Goal: Browse casually: Explore the website without a specific task or goal

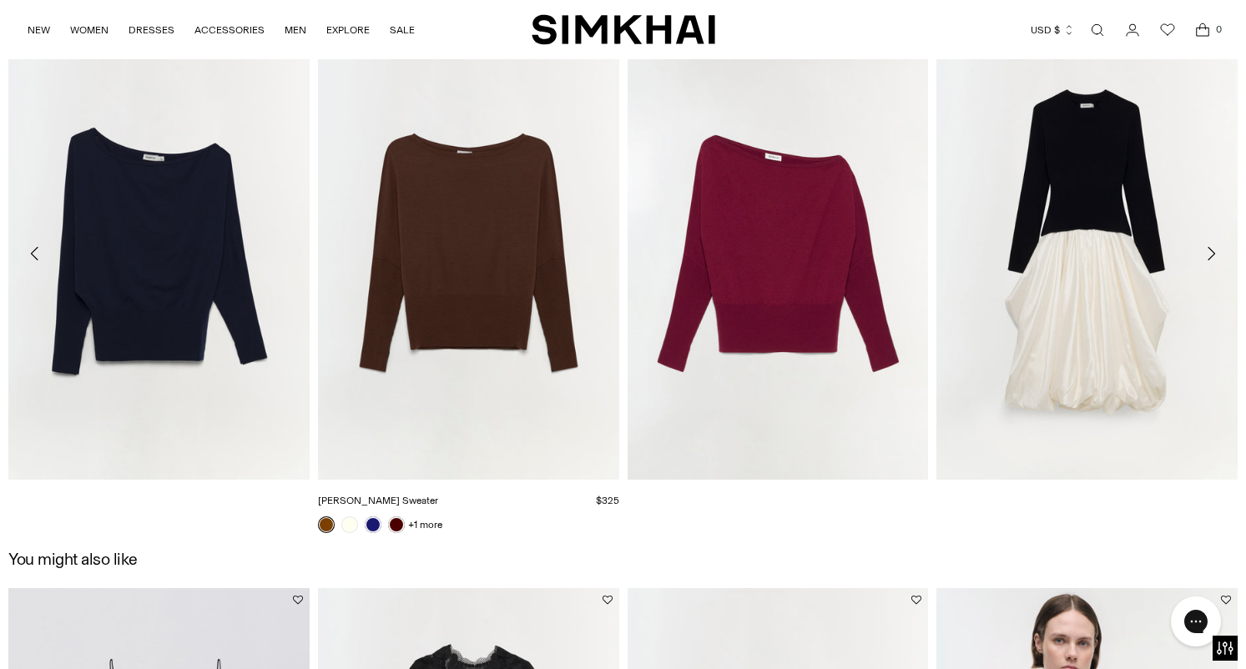
scroll to position [2008, 0]
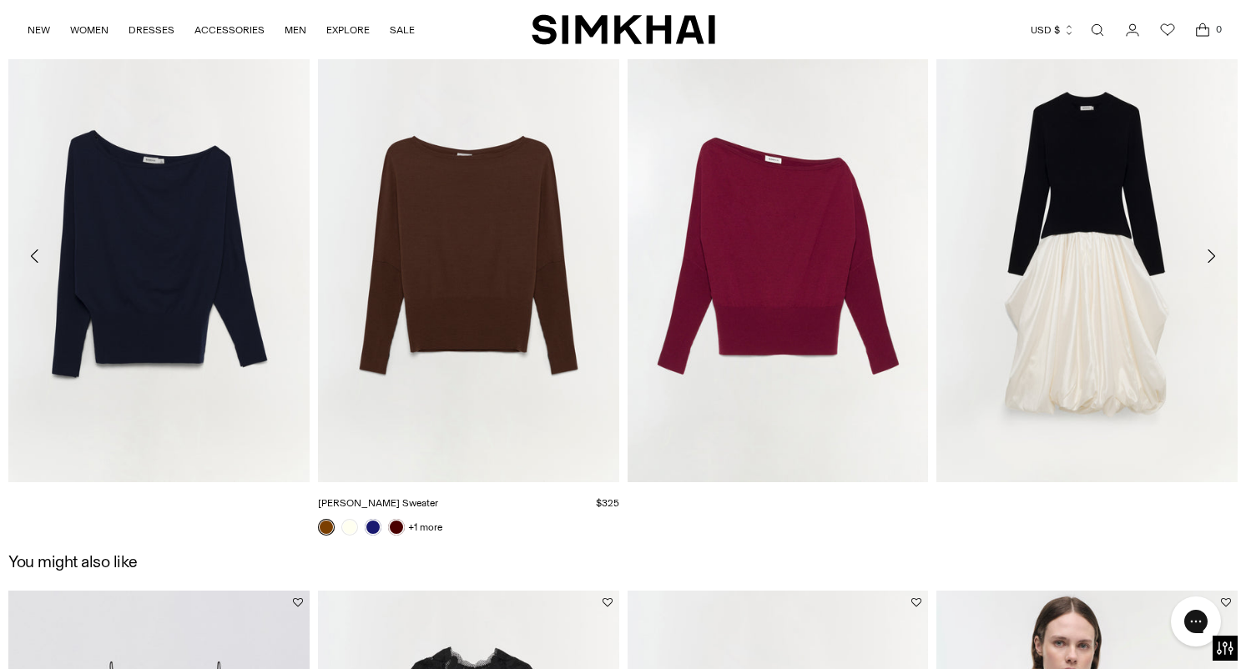
click at [0, 0] on img "Lavina Sweater" at bounding box center [0, 0] width 0 height 0
